Goal: Task Accomplishment & Management: Manage account settings

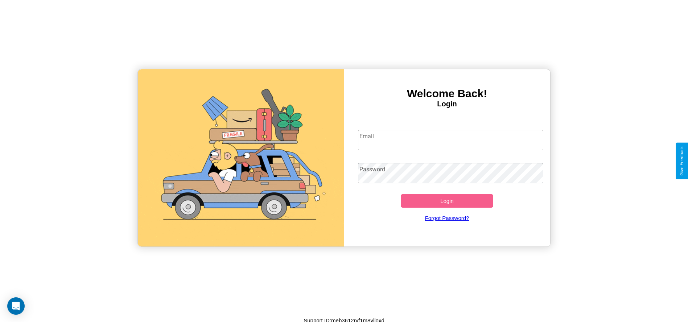
click at [451, 140] on input "Email" at bounding box center [450, 140] width 185 height 20
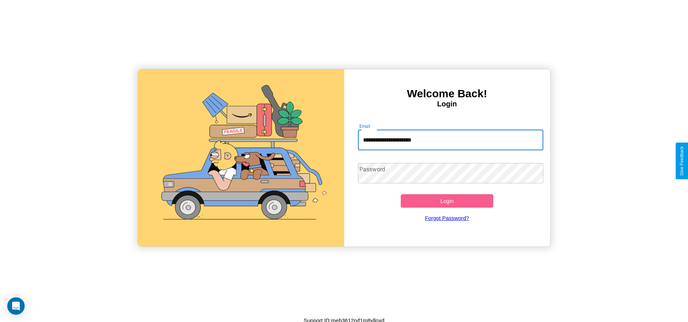
type input "**********"
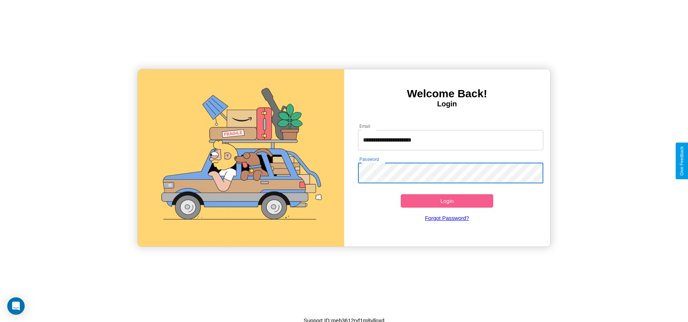
click at [447, 201] on button "Login" at bounding box center [447, 200] width 93 height 13
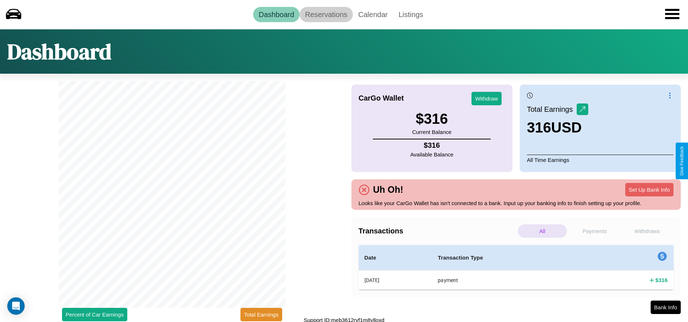
click at [326, 14] on link "Reservations" at bounding box center [326, 14] width 53 height 15
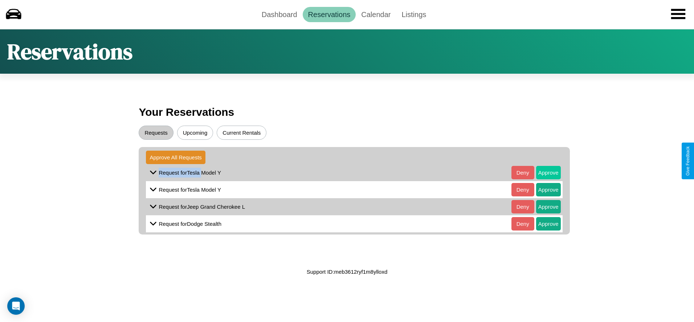
click at [543, 172] on button "Approve" at bounding box center [548, 172] width 25 height 13
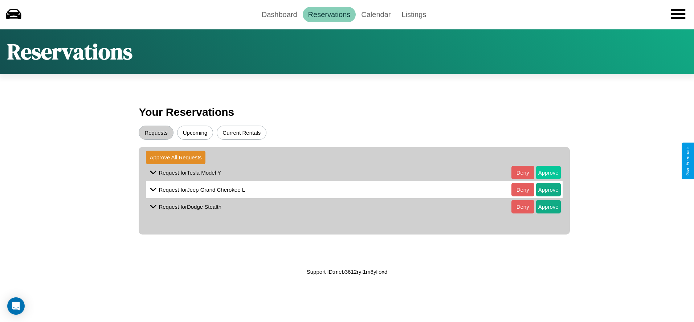
click at [543, 172] on button "Approve" at bounding box center [548, 172] width 25 height 13
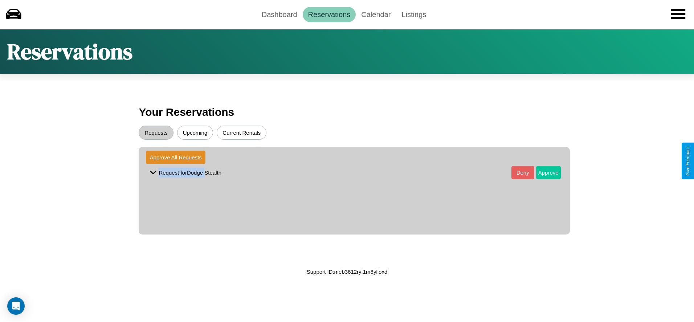
click at [543, 172] on button "Approve" at bounding box center [548, 172] width 25 height 13
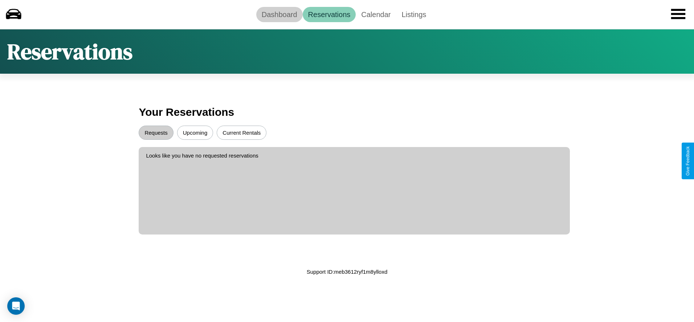
click at [279, 14] on link "Dashboard" at bounding box center [279, 14] width 46 height 15
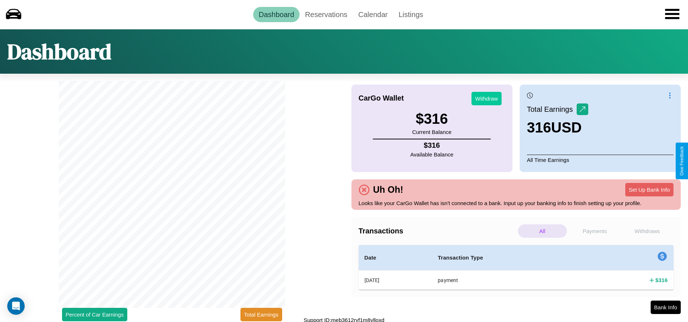
click at [487, 98] on button "Withdraw" at bounding box center [487, 98] width 30 height 13
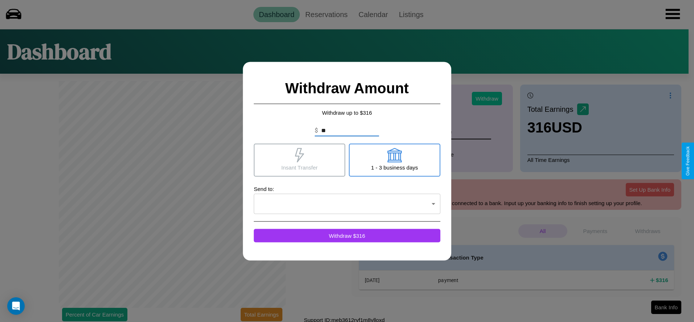
type input "*"
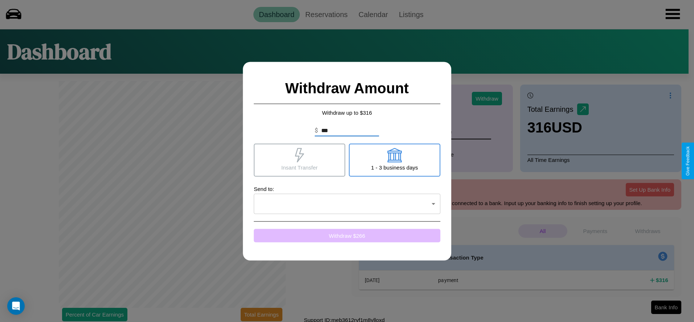
type input "***"
click at [347, 235] on button "Withdraw $ 266" at bounding box center [347, 235] width 187 height 13
